Goal: Task Accomplishment & Management: Manage account settings

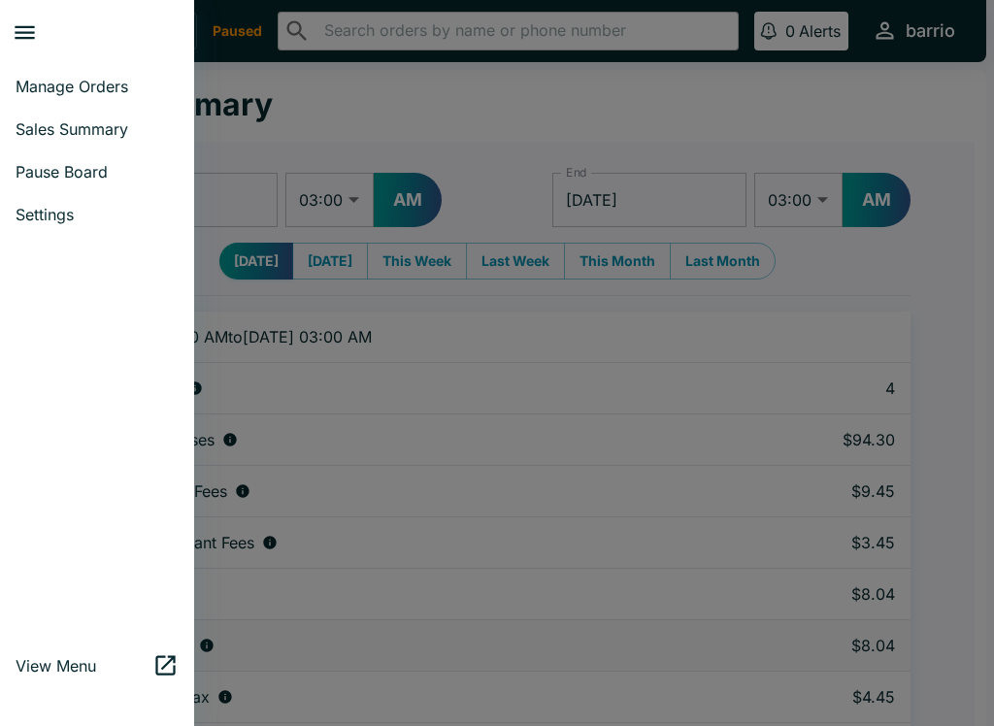
select select "03:00"
click at [83, 75] on link "Manage Orders" at bounding box center [97, 86] width 194 height 43
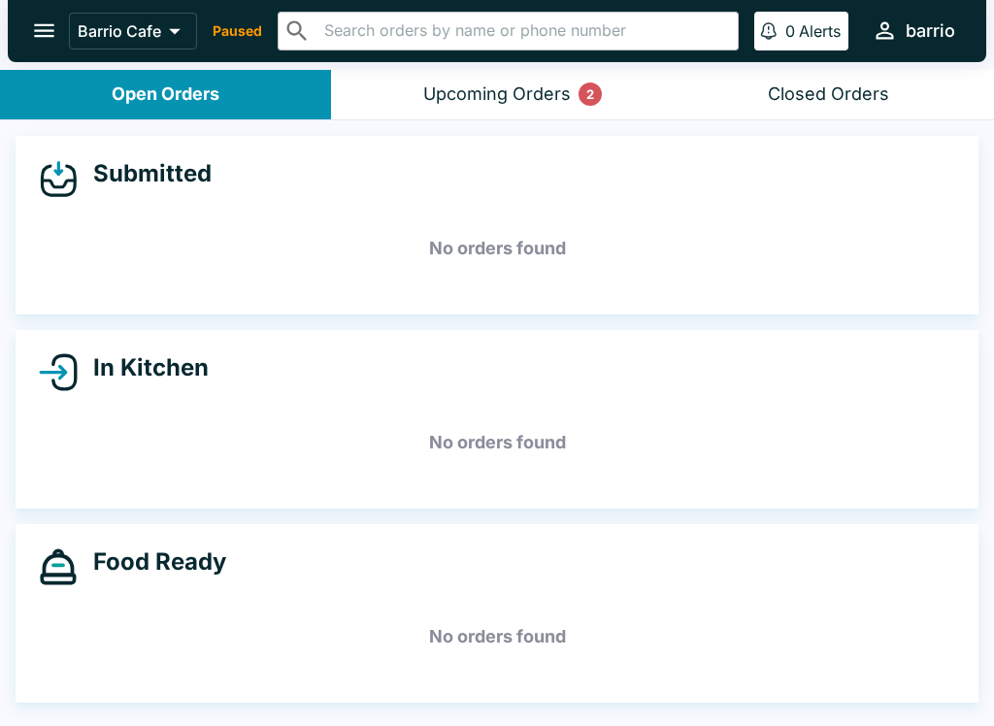
click at [452, 86] on div "Upcoming Orders 2" at bounding box center [497, 94] width 148 height 22
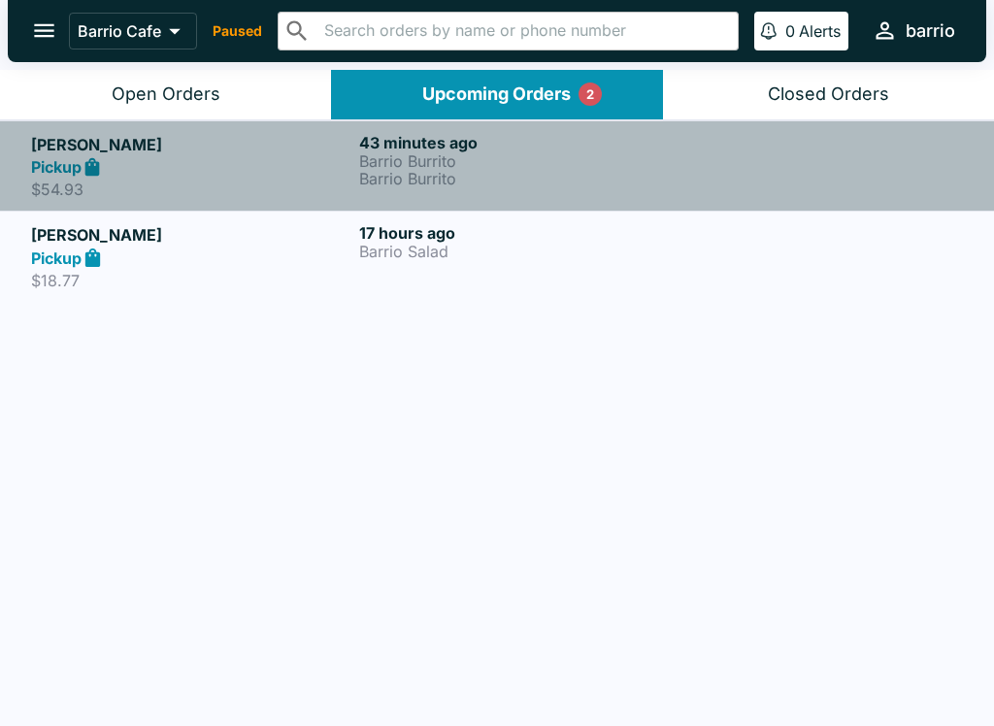
click at [327, 164] on div "Pickup" at bounding box center [191, 167] width 320 height 22
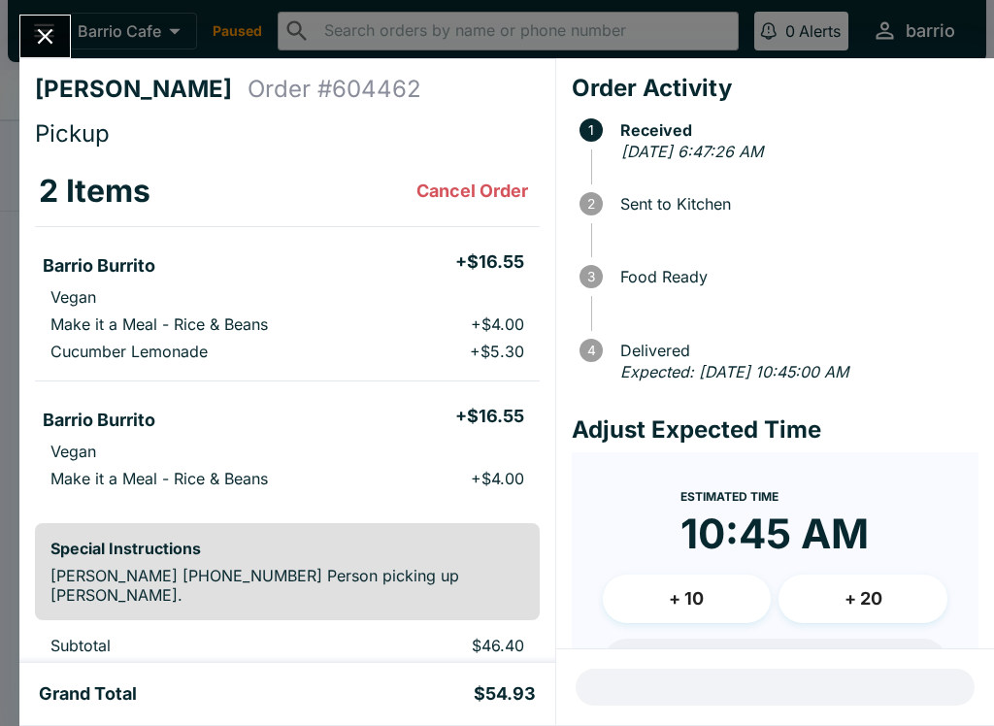
click at [42, 18] on button "Close" at bounding box center [45, 37] width 50 height 42
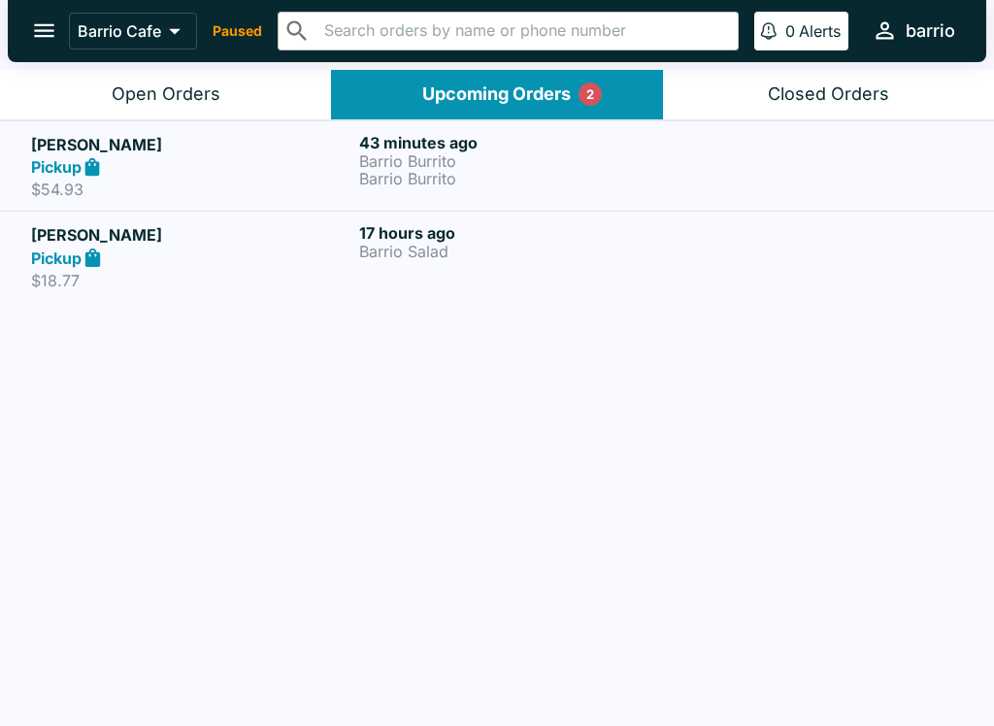
click at [302, 263] on div "Pickup" at bounding box center [191, 258] width 320 height 22
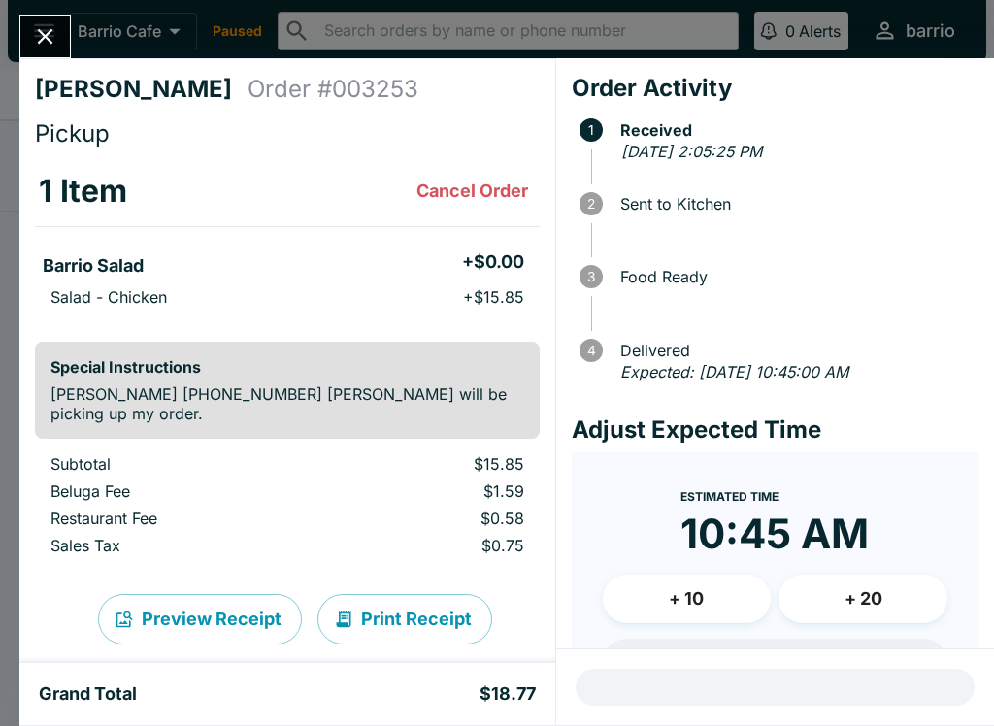
click at [47, 8] on div "[PERSON_NAME] Order # 003253 Pickup 1 Item Cancel Order Barrio Salad + $0.00 Sa…" at bounding box center [497, 363] width 994 height 726
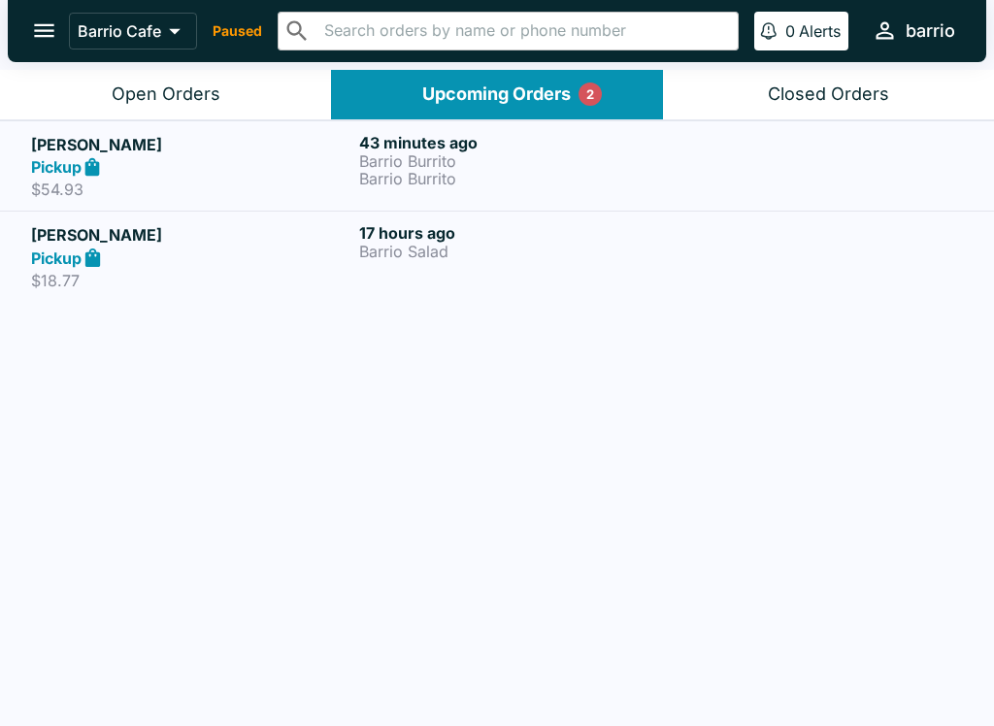
click at [172, 89] on div "Open Orders" at bounding box center [166, 94] width 109 height 22
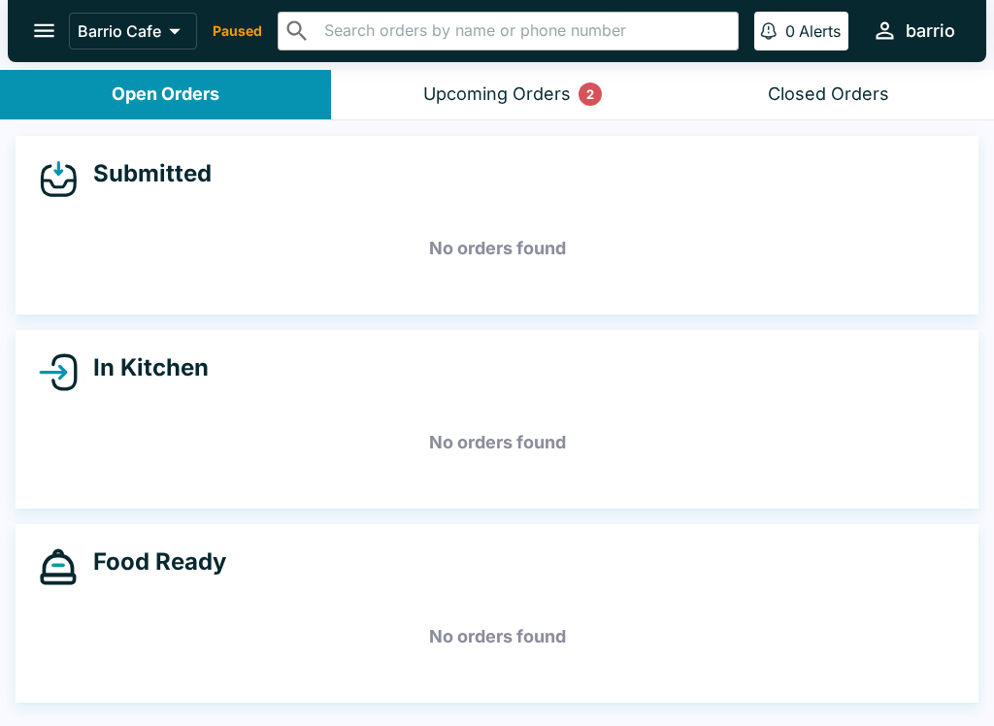
click at [33, 25] on icon "open drawer" at bounding box center [44, 30] width 26 height 26
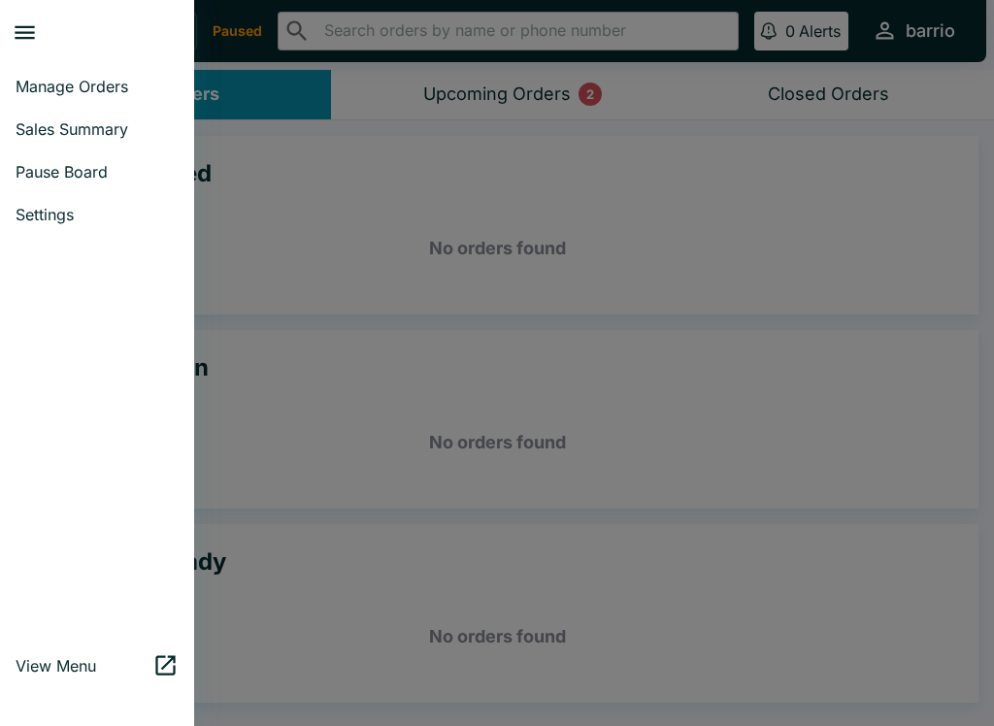
click at [106, 157] on link "Pause Board" at bounding box center [97, 171] width 194 height 43
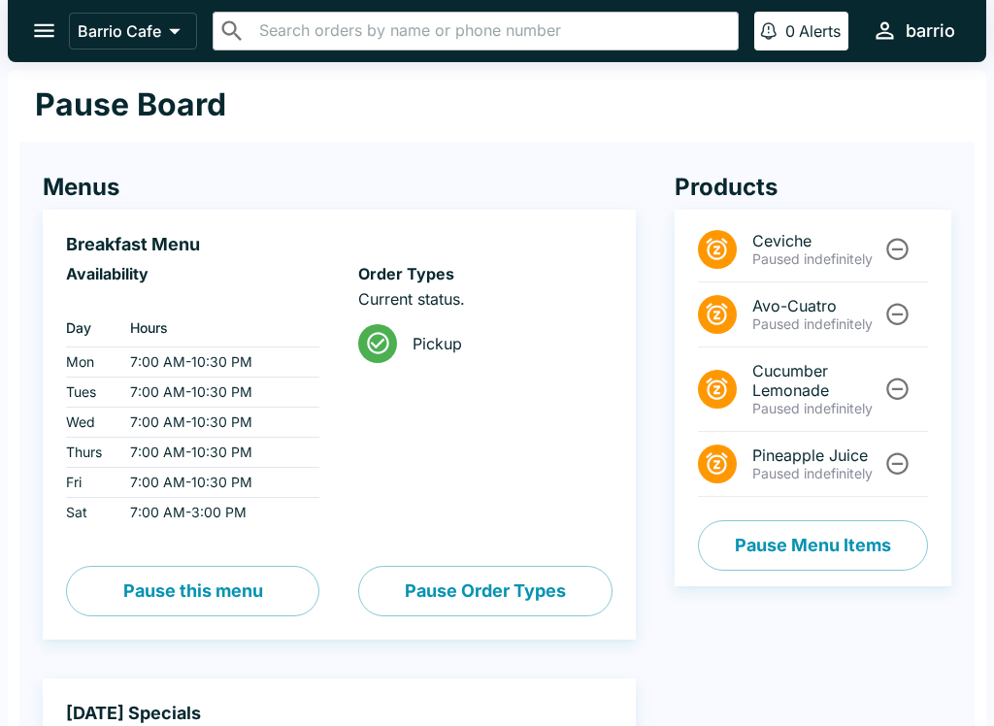
click at [45, 28] on icon "open drawer" at bounding box center [44, 30] width 26 height 26
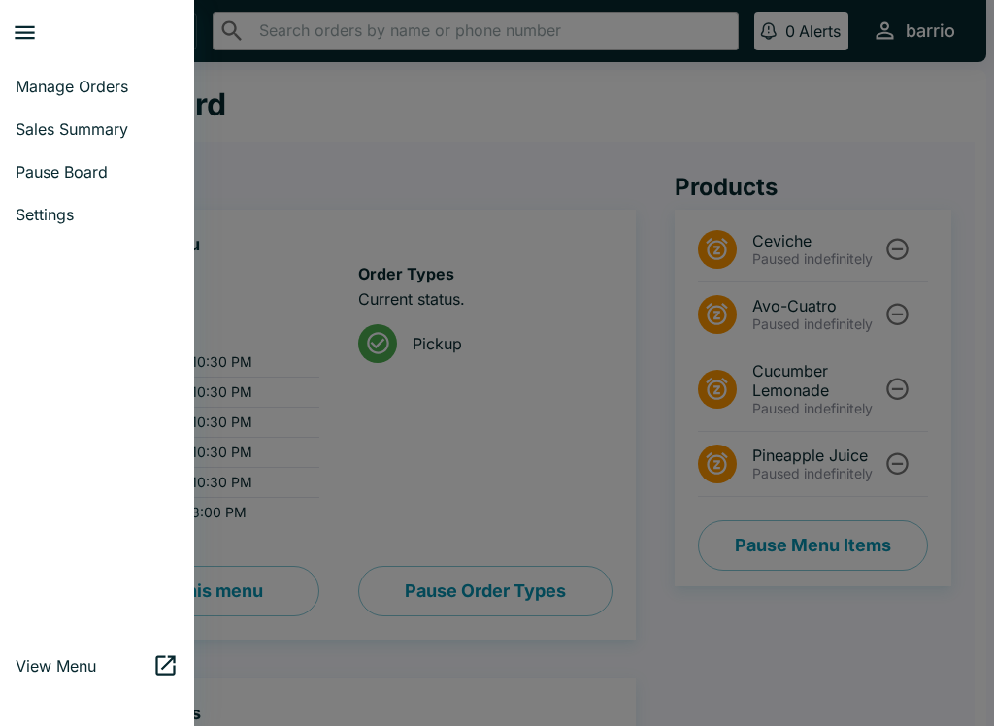
click at [96, 83] on span "Manage Orders" at bounding box center [97, 86] width 163 height 19
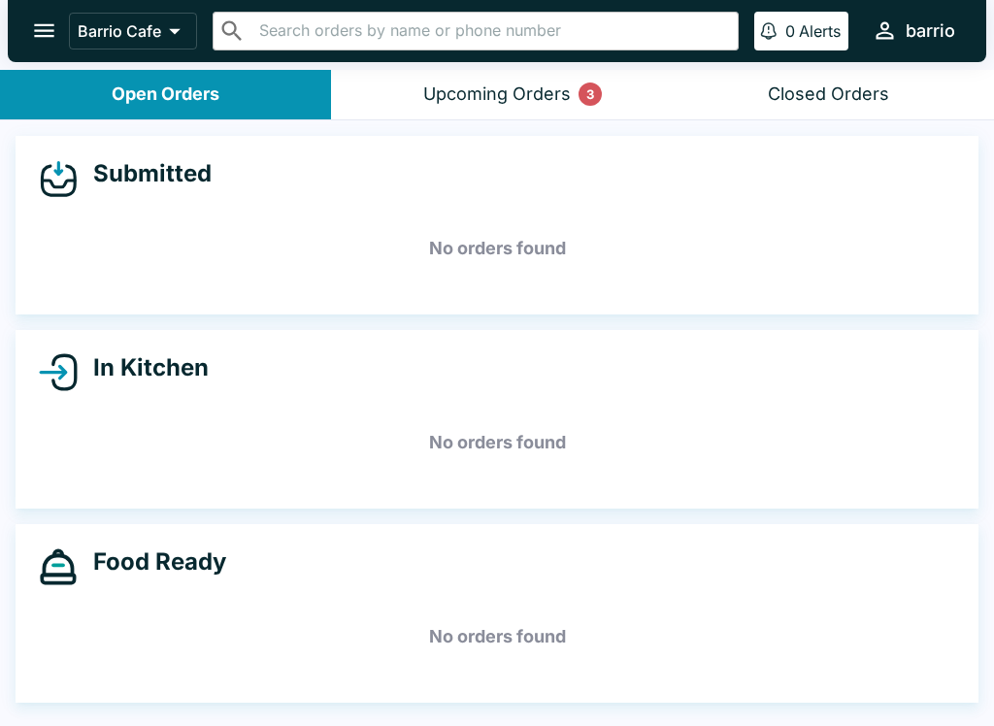
click at [432, 83] on div "Upcoming Orders 3" at bounding box center [497, 94] width 148 height 22
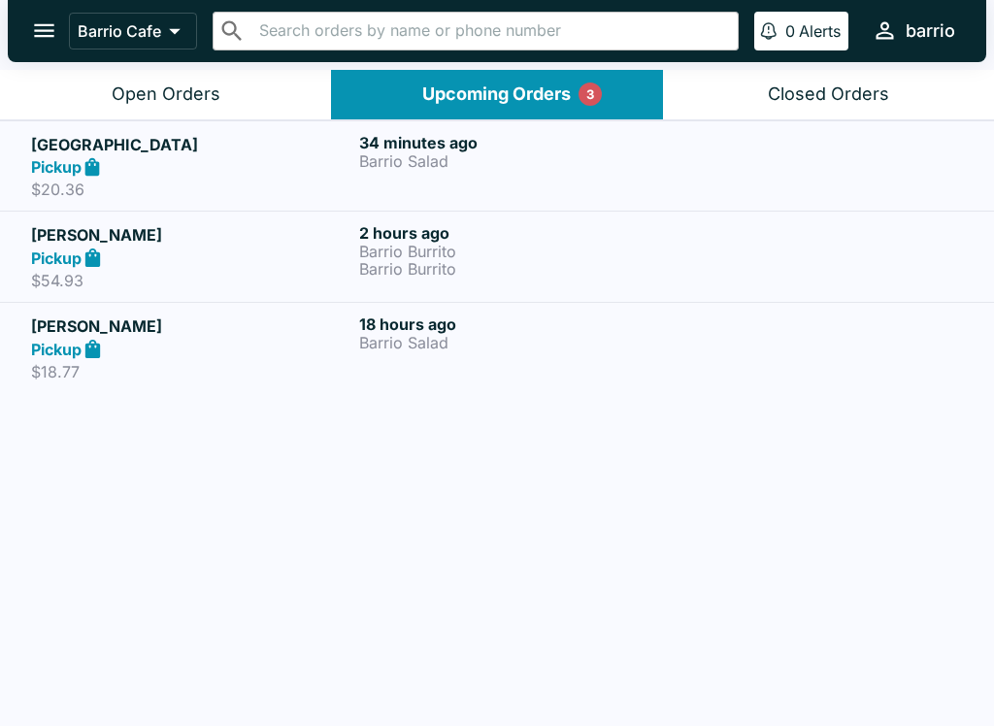
click at [192, 75] on button "Open Orders" at bounding box center [165, 95] width 331 height 50
